Goal: Task Accomplishment & Management: Complete application form

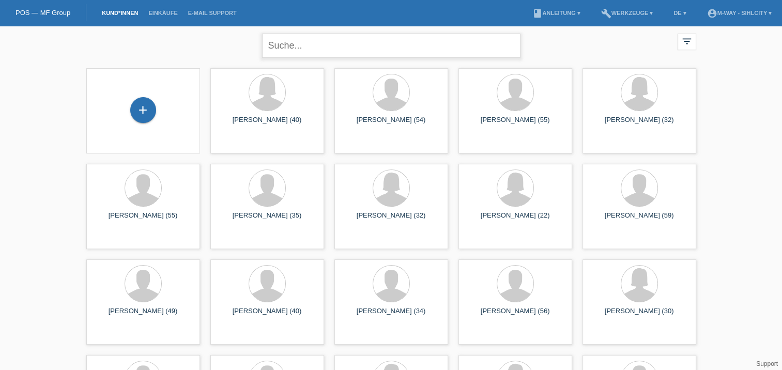
click at [291, 40] on input "text" at bounding box center [391, 46] width 258 height 24
type input "zijing shen"
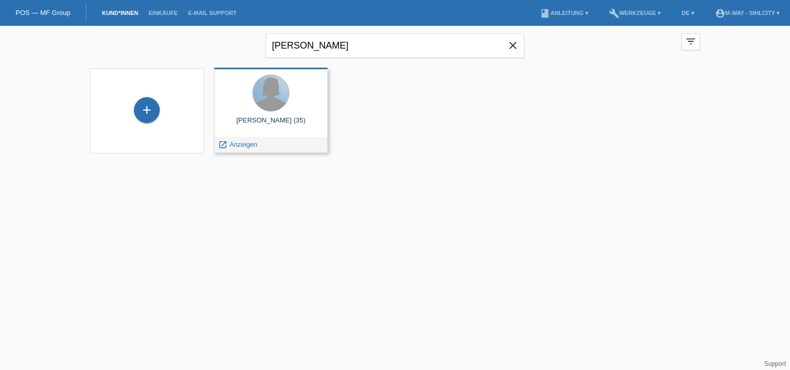
click at [273, 107] on div at bounding box center [271, 93] width 36 height 36
click at [287, 101] on div at bounding box center [270, 93] width 97 height 39
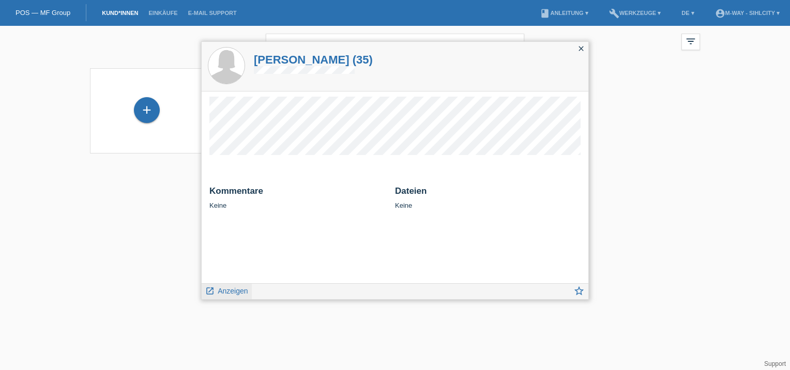
click at [236, 290] on span "Anzeigen" at bounding box center [233, 291] width 30 height 8
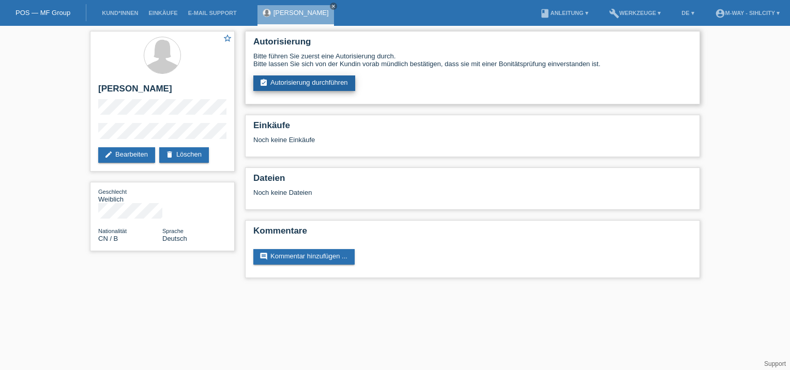
click at [288, 79] on link "assignment_turned_in Autorisierung durchführen" at bounding box center [304, 83] width 102 height 16
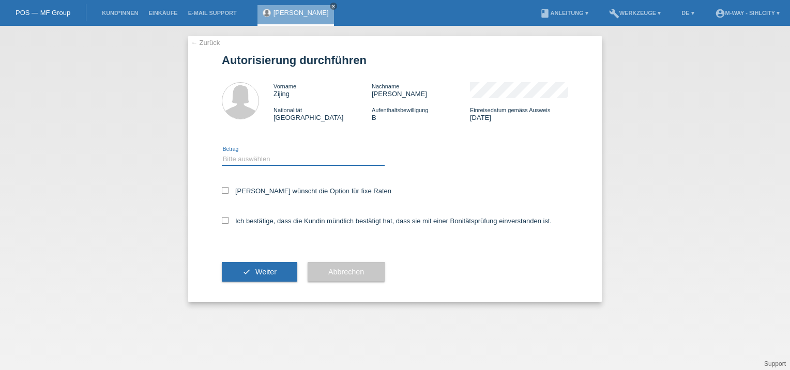
click at [265, 161] on select "Bitte auswählen CHF 1.00 - CHF 499.00 CHF 500.00 - CHF 1'999.00 CHF 2'000.00 - …" at bounding box center [303, 159] width 163 height 12
select select "3"
click at [222, 153] on select "Bitte auswählen CHF 1.00 - CHF 499.00 CHF 500.00 - CHF 1'999.00 CHF 2'000.00 - …" at bounding box center [303, 159] width 163 height 12
drag, startPoint x: 225, startPoint y: 190, endPoint x: 230, endPoint y: 209, distance: 19.3
click at [225, 190] on icon at bounding box center [225, 190] width 7 height 7
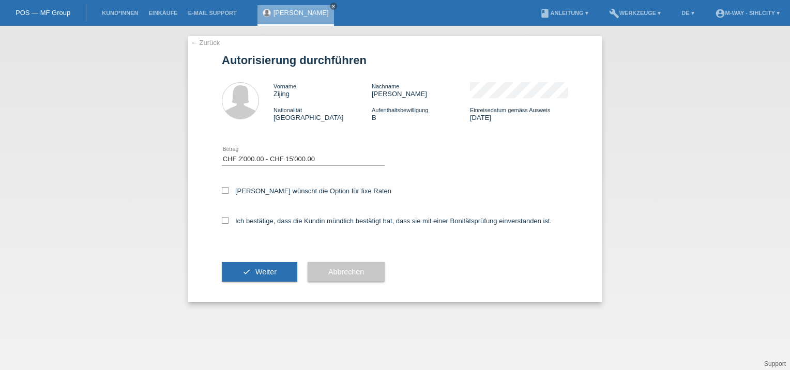
click at [225, 190] on input "Kundin wünscht die Option für fixe Raten" at bounding box center [225, 190] width 7 height 7
checkbox input "true"
click at [222, 221] on icon at bounding box center [225, 220] width 7 height 7
click at [222, 221] on input "Ich bestätige, dass die Kundin mündlich bestätigt hat, dass sie mit einer Bonit…" at bounding box center [225, 220] width 7 height 7
checkbox input "true"
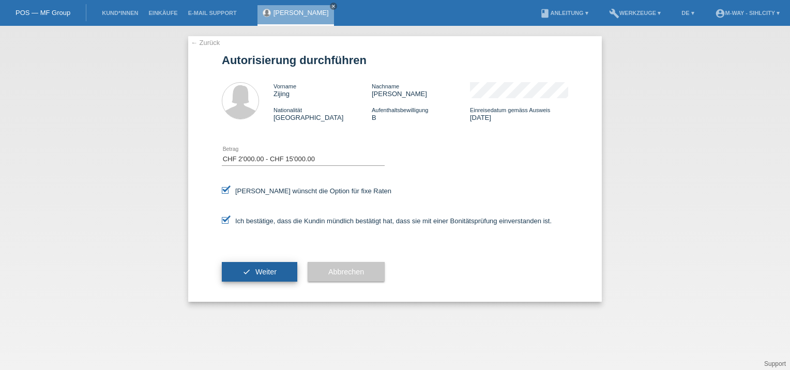
click at [256, 271] on span "Weiter" at bounding box center [265, 272] width 21 height 8
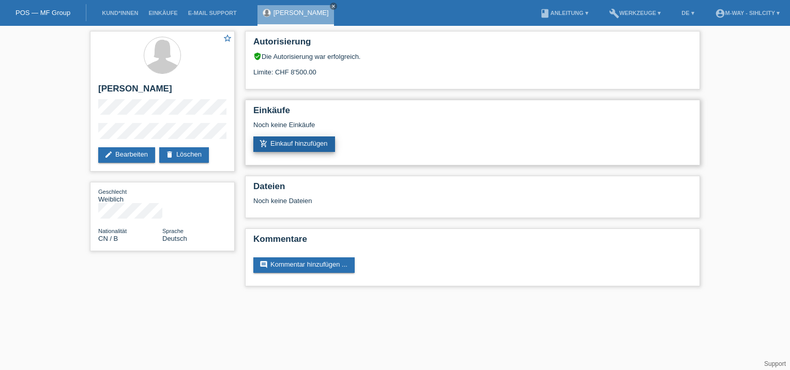
click at [301, 144] on link "add_shopping_cart Einkauf hinzufügen" at bounding box center [294, 144] width 82 height 16
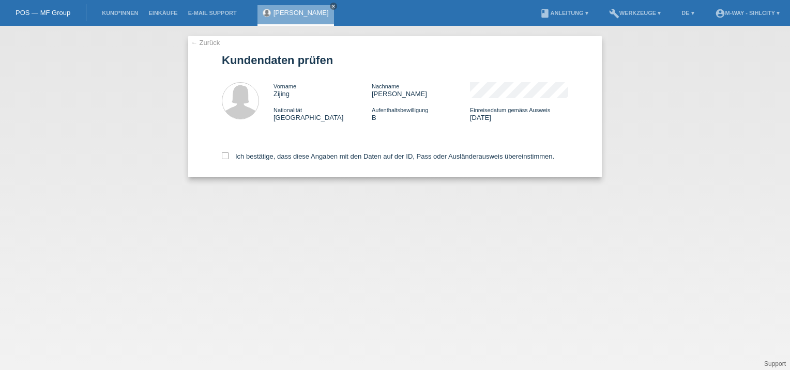
click at [232, 151] on div "Ich bestätige, dass diese Angaben mit den Daten auf der ID, Pass oder Ausländer…" at bounding box center [395, 154] width 346 height 45
click at [226, 155] on icon at bounding box center [225, 155] width 7 height 7
click at [226, 155] on input "Ich bestätige, dass diese Angaben mit den Daten auf der ID, Pass oder Ausländer…" at bounding box center [225, 155] width 7 height 7
checkbox input "true"
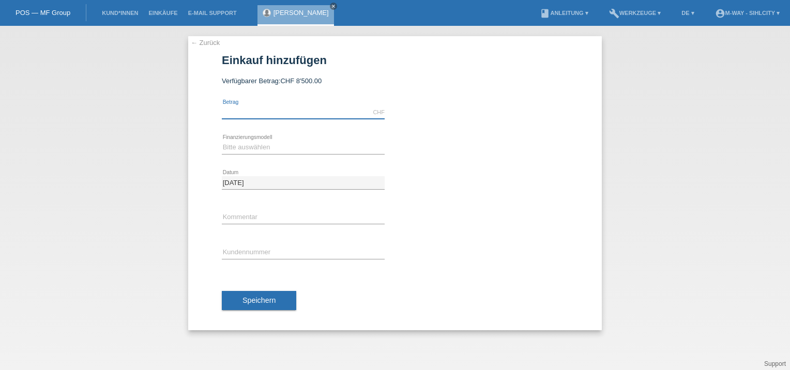
drag, startPoint x: 240, startPoint y: 107, endPoint x: 245, endPoint y: 106, distance: 5.8
click at [240, 107] on input "text" at bounding box center [303, 112] width 163 height 13
type input "3911.05"
click at [251, 149] on select "Bitte auswählen Fixe Raten Kauf auf Rechnung mit Teilzahlungsoption" at bounding box center [303, 147] width 163 height 12
select select "77"
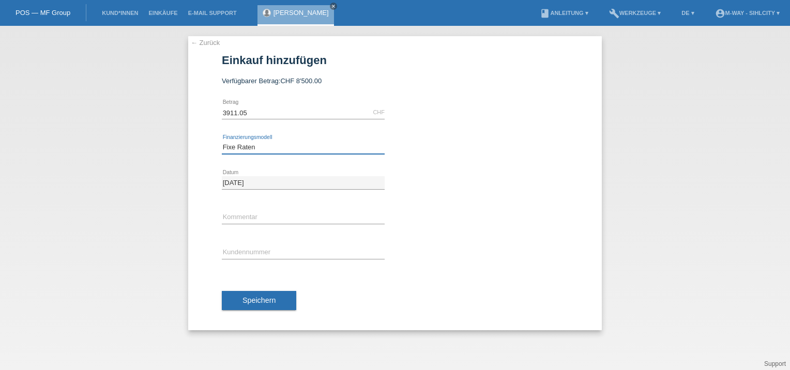
click at [222, 141] on select "Bitte auswählen Fixe Raten Kauf auf Rechnung mit Teilzahlungsoption" at bounding box center [303, 147] width 163 height 12
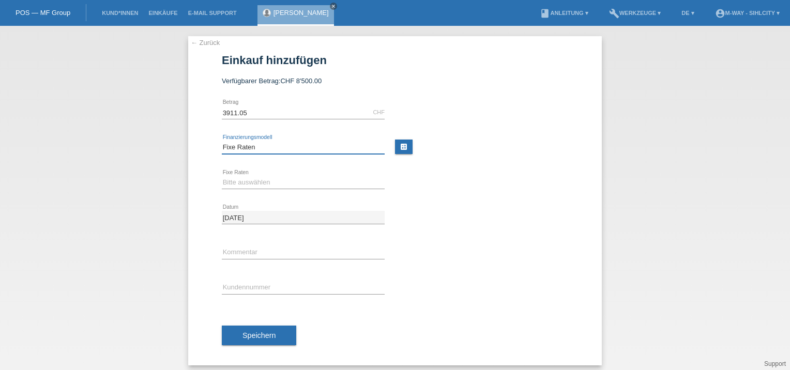
click at [271, 147] on select "Bitte auswählen Fixe Raten Kauf auf Rechnung mit Teilzahlungsoption" at bounding box center [303, 147] width 163 height 12
click at [180, 121] on div "← Zurück Einkauf hinzufügen Verfügbarer Betrag: CHF 8'500.00 3911.05 error Betr…" at bounding box center [395, 198] width 790 height 344
click at [240, 178] on select "Bitte auswählen 4 Raten 5 Raten 6 Raten 7 Raten 8 Raten 9 Raten 10 Raten 11 Rat…" at bounding box center [303, 182] width 163 height 12
select select "202"
click at [222, 176] on select "Bitte auswählen 4 Raten 5 Raten 6 Raten 7 Raten 8 Raten 9 Raten 10 Raten 11 Rat…" at bounding box center [303, 182] width 163 height 12
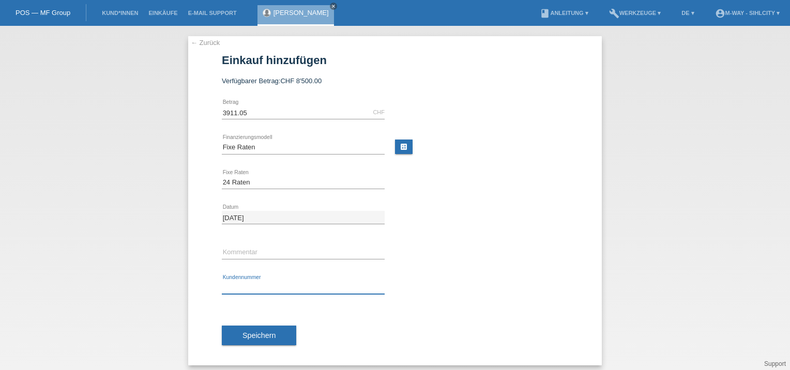
click at [241, 282] on input "text" at bounding box center [303, 287] width 163 height 13
type input "K422623"
click at [246, 333] on span "Speichern" at bounding box center [258, 335] width 33 height 8
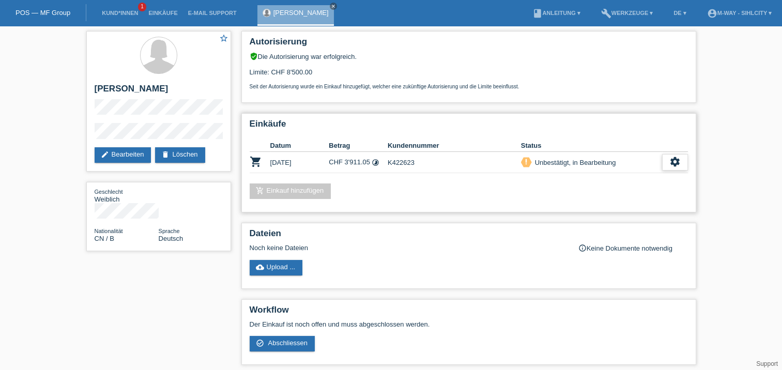
click at [670, 159] on icon "settings" at bounding box center [674, 161] width 11 height 11
click at [611, 93] on div "Autorisierung verified_user Die Autorisierung war erfolgreich. Limite: CHF 8'50…" at bounding box center [468, 67] width 455 height 72
click at [354, 156] on td "CHF 3'911.05 timelapse" at bounding box center [358, 162] width 59 height 21
click at [680, 160] on icon "settings" at bounding box center [674, 161] width 11 height 11
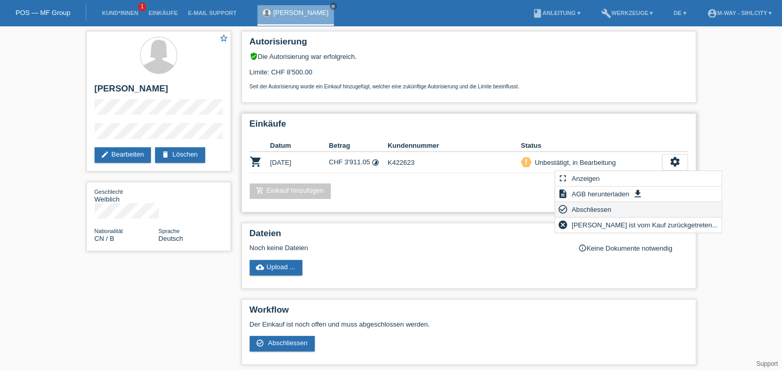
click at [589, 209] on span "Abschliessen" at bounding box center [591, 209] width 43 height 12
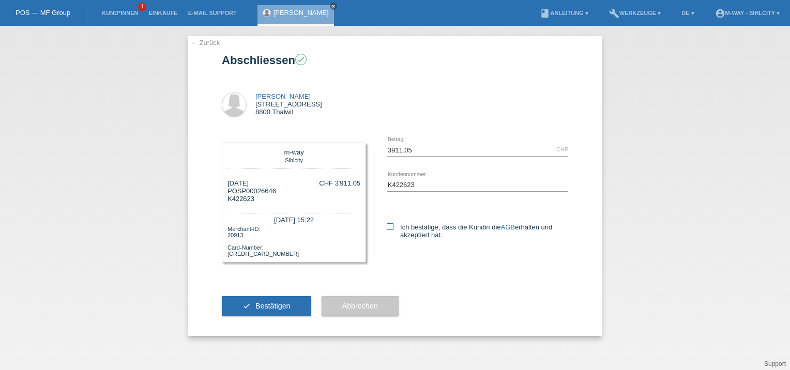
click at [394, 224] on label "Ich bestätige, dass die Kundin die AGB erhalten und akzeptiert hat." at bounding box center [477, 231] width 181 height 16
click at [393, 224] on input "Ich bestätige, dass die Kundin die AGB erhalten und akzeptiert hat." at bounding box center [390, 226] width 7 height 7
checkbox input "true"
click at [282, 301] on button "check Bestätigen" at bounding box center [266, 306] width 89 height 20
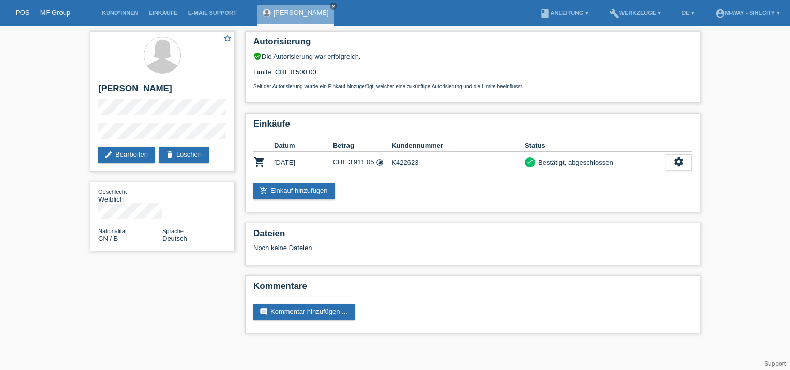
click at [38, 128] on div "star_border [PERSON_NAME] edit Bearbeiten delete Löschen Geschlecht Weiblich Na…" at bounding box center [395, 185] width 790 height 318
